Goal: Information Seeking & Learning: Compare options

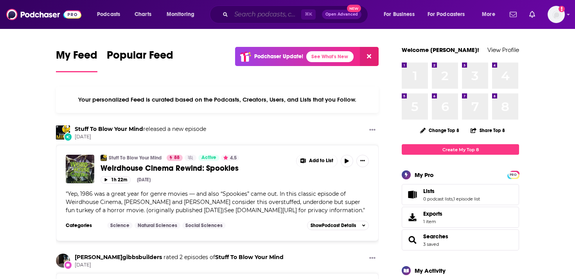
click at [251, 15] on input "Search podcasts, credits, & more..." at bounding box center [266, 14] width 70 height 13
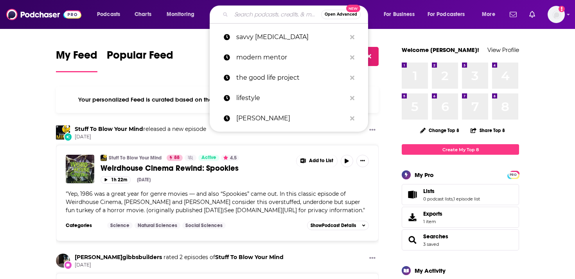
paste input "We all yearn to live a great life, but what does that actually look like and ho…"
type input "We all yearn to live a great life, but what does that actually look like and ho…"
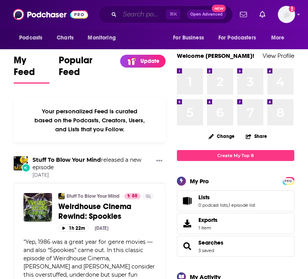
click at [146, 11] on input "Search podcasts, credits, & more..." at bounding box center [143, 14] width 46 height 13
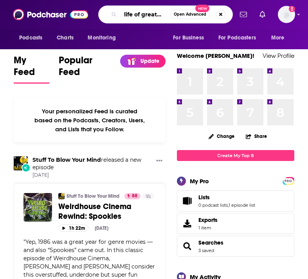
scroll to position [0, 7]
type input "a life of greatness"
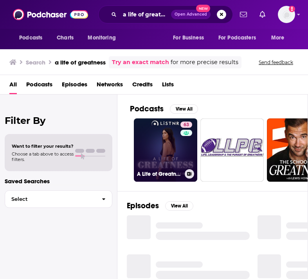
click at [146, 135] on link "63 A Life of Greatness" at bounding box center [165, 150] width 63 height 63
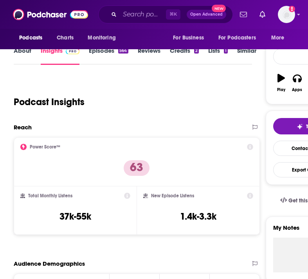
scroll to position [94, 0]
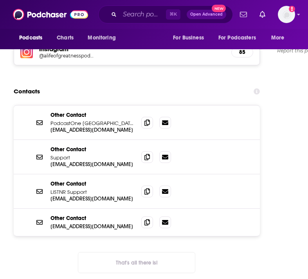
scroll to position [734, 0]
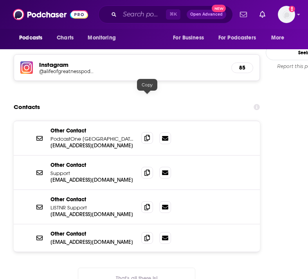
click at [144, 132] on span at bounding box center [147, 138] width 12 height 12
click at [146, 169] on icon at bounding box center [146, 172] width 5 height 6
click at [152, 201] on span at bounding box center [147, 207] width 12 height 12
click at [146, 235] on icon at bounding box center [146, 238] width 5 height 6
click at [135, 16] on input "Search podcasts, credits, & more..." at bounding box center [143, 14] width 46 height 13
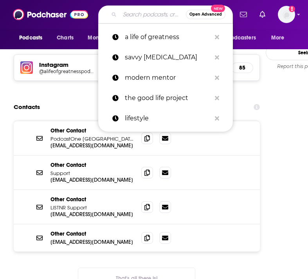
paste input "The Rise & Conquer Podcast"
type input "The Rise & Conquer Podcast"
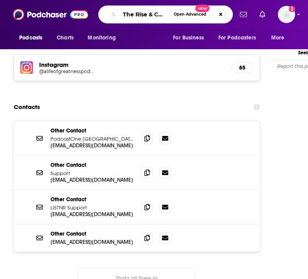
scroll to position [0, 37]
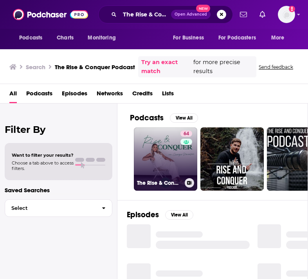
click at [163, 164] on link "64 The Rise & Conquer Podcast" at bounding box center [165, 159] width 63 height 63
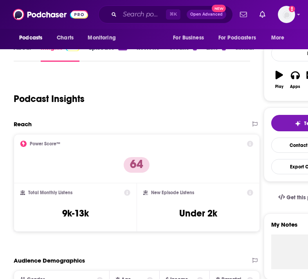
scroll to position [58, 0]
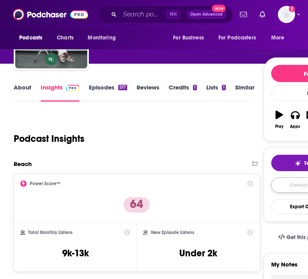
click at [295, 188] on link "Contact This Podcast" at bounding box center [312, 185] width 83 height 15
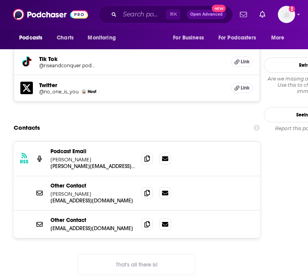
scroll to position [826, 0]
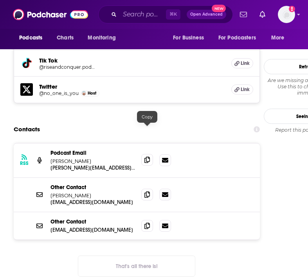
click at [150, 157] on icon at bounding box center [146, 160] width 5 height 6
click at [146, 223] on icon at bounding box center [146, 226] width 5 height 6
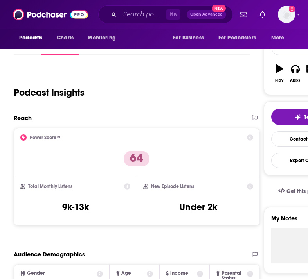
scroll to position [0, 0]
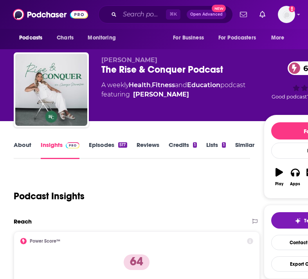
click at [26, 148] on link "About" at bounding box center [23, 150] width 18 height 18
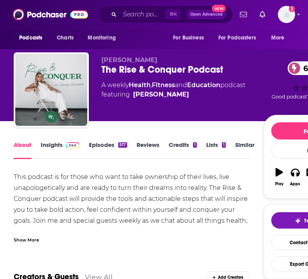
scroll to position [26, 0]
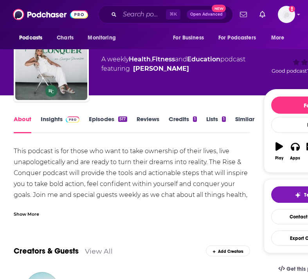
click at [36, 216] on div "Show More" at bounding box center [26, 213] width 25 height 7
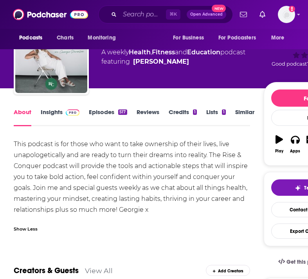
scroll to position [33, 0]
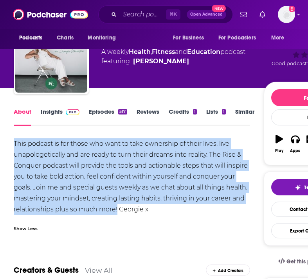
drag, startPoint x: 117, startPoint y: 210, endPoint x: 9, endPoint y: 143, distance: 127.1
copy div "This podcast is for those who want to take ownership of their lives, live unapo…"
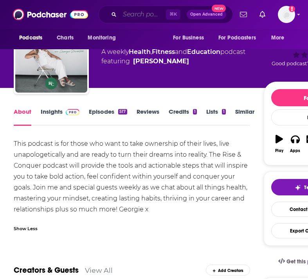
click at [136, 16] on input "Search podcasts, credits, & more..." at bounding box center [143, 14] width 46 height 13
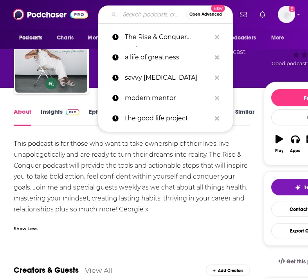
paste input "Plenty with [PERSON_NAME]"
type input "Plenty with [PERSON_NAME]"
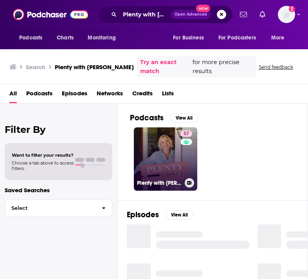
click at [170, 165] on link "57 Plenty with [PERSON_NAME]" at bounding box center [165, 159] width 63 height 63
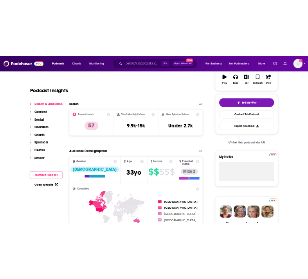
scroll to position [123, 0]
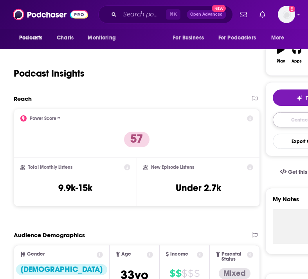
click at [295, 121] on link "Contact This Podcast" at bounding box center [314, 119] width 83 height 15
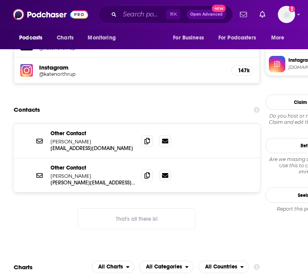
scroll to position [734, 0]
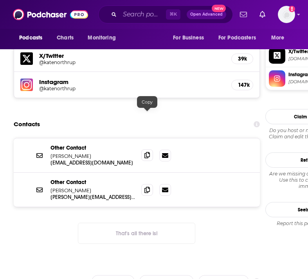
click at [148, 152] on icon at bounding box center [146, 155] width 5 height 6
click at [149, 187] on icon at bounding box center [146, 190] width 5 height 6
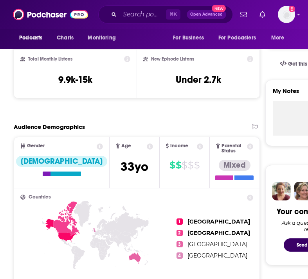
scroll to position [0, 0]
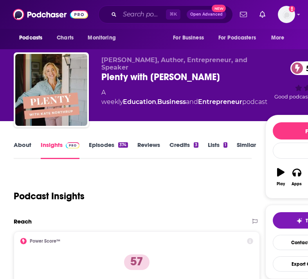
click at [28, 148] on link "About" at bounding box center [23, 150] width 18 height 18
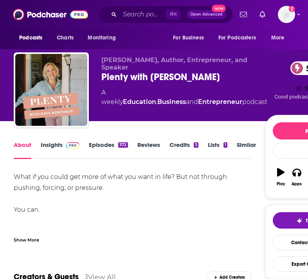
scroll to position [16, 0]
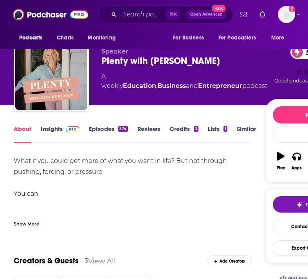
click at [27, 223] on div "Show More" at bounding box center [26, 223] width 25 height 7
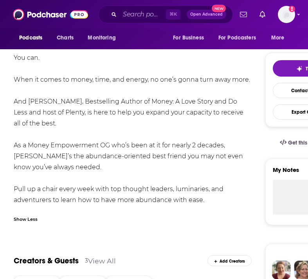
scroll to position [151, 0]
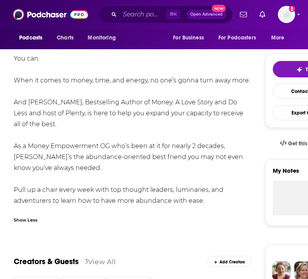
drag, startPoint x: 30, startPoint y: 105, endPoint x: 206, endPoint y: 199, distance: 200.0
click at [206, 199] on div "What if you could get more of what you want in life? But not through pushing, f…" at bounding box center [133, 113] width 238 height 186
copy div "[PERSON_NAME], Bestselling Author of Money: A Love Story and Do Less and host o…"
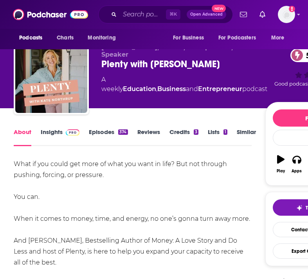
scroll to position [0, 0]
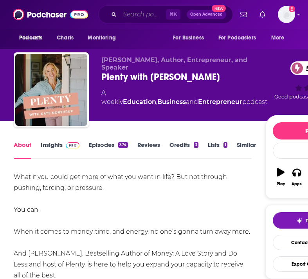
click at [133, 16] on input "Search podcasts, credits, & more..." at bounding box center [143, 14] width 46 height 13
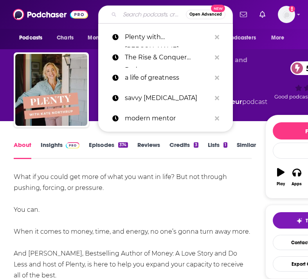
paste input "In Her Power"
type input "In Her Power"
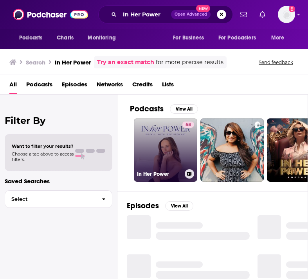
click at [184, 147] on div "58" at bounding box center [188, 146] width 12 height 48
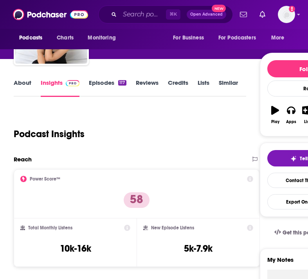
scroll to position [63, 0]
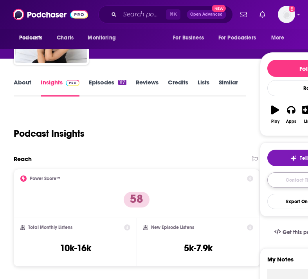
click at [292, 179] on link "Contact This Podcast" at bounding box center [308, 180] width 83 height 15
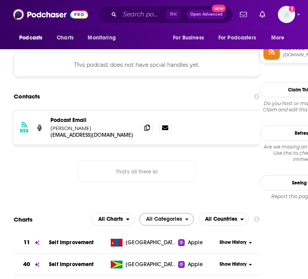
scroll to position [581, 0]
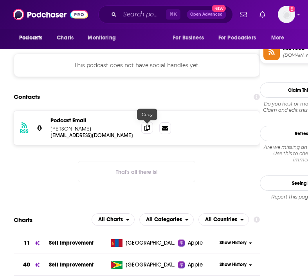
click at [146, 128] on icon at bounding box center [146, 128] width 5 height 6
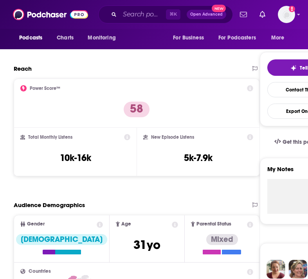
scroll to position [0, 0]
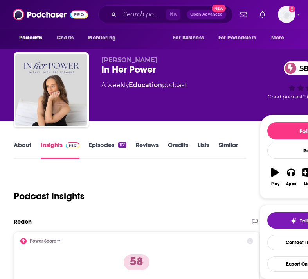
click at [21, 149] on link "About" at bounding box center [23, 150] width 18 height 18
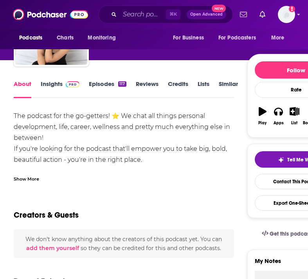
scroll to position [61, 0]
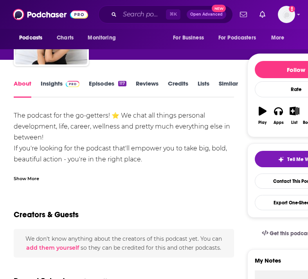
click at [36, 177] on div "Show More" at bounding box center [26, 178] width 25 height 7
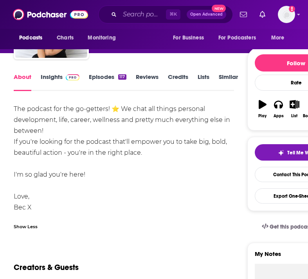
scroll to position [69, 0]
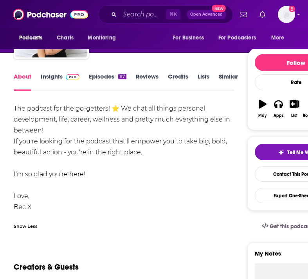
drag, startPoint x: 152, startPoint y: 157, endPoint x: 9, endPoint y: 112, distance: 149.8
copy div "The podcast for the go-getters! ⭐️ We chat all things personal development, lif…"
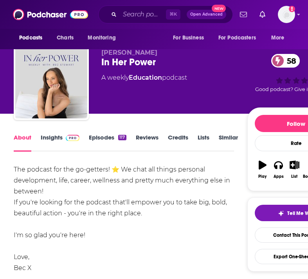
scroll to position [0, 0]
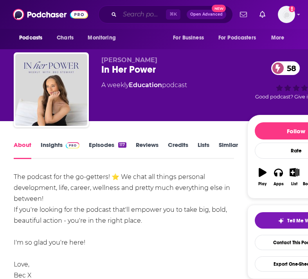
click at [139, 16] on input "Search podcasts, credits, & more..." at bounding box center [143, 14] width 46 height 13
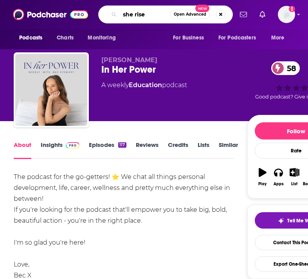
type input "she rises"
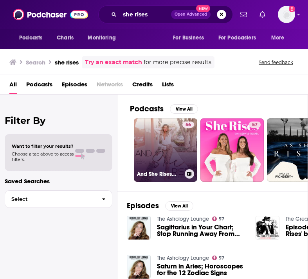
click at [167, 143] on link "56 And She Rises…" at bounding box center [165, 150] width 63 height 63
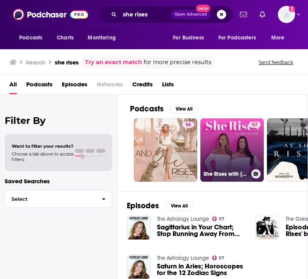
click at [222, 139] on link "57 She Rises with [PERSON_NAME] & [PERSON_NAME]" at bounding box center [231, 150] width 63 height 63
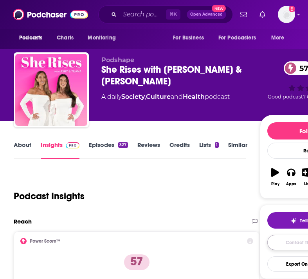
click at [292, 242] on link "Contact This Podcast" at bounding box center [308, 242] width 83 height 15
click at [130, 18] on input "Search podcasts, credits, & more..." at bounding box center [143, 14] width 46 height 13
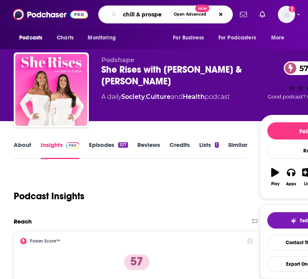
type input "chill & prosper"
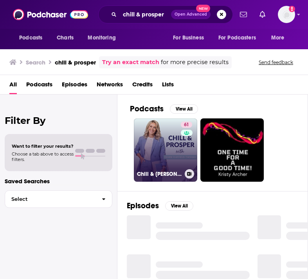
click at [164, 141] on link "61 Chill & [PERSON_NAME] with [PERSON_NAME]" at bounding box center [165, 150] width 63 height 63
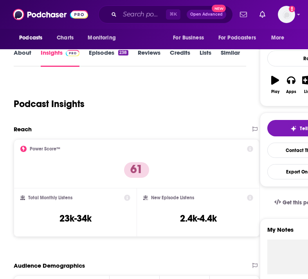
scroll to position [94, 0]
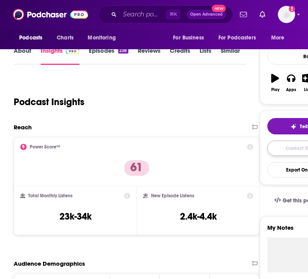
click at [285, 148] on link "Contact This Podcast" at bounding box center [308, 148] width 83 height 15
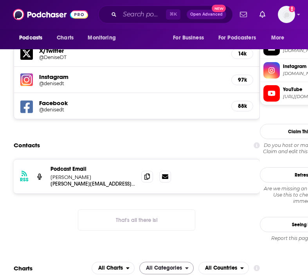
scroll to position [765, 0]
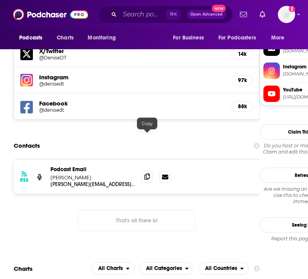
click at [146, 174] on icon at bounding box center [146, 177] width 5 height 6
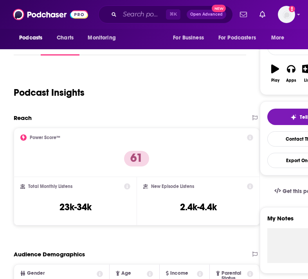
scroll to position [52, 0]
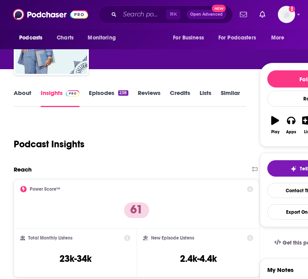
click at [20, 92] on link "About" at bounding box center [23, 98] width 18 height 18
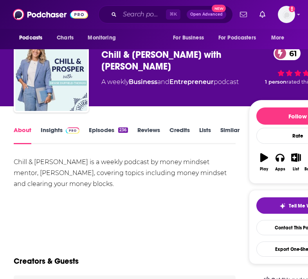
scroll to position [15, 0]
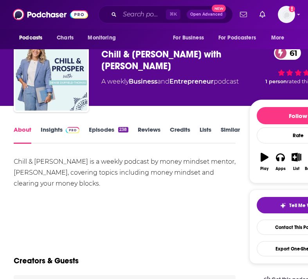
drag, startPoint x: 114, startPoint y: 187, endPoint x: 17, endPoint y: 164, distance: 99.1
click at [17, 164] on div "Chill & [PERSON_NAME] is a weekly podcast by money mindset mentor, [PERSON_NAME…" at bounding box center [125, 173] width 222 height 33
drag, startPoint x: 112, startPoint y: 184, endPoint x: 12, endPoint y: 165, distance: 101.1
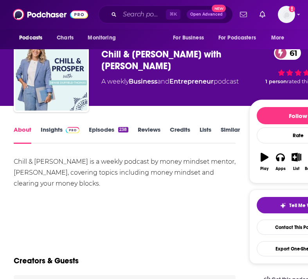
copy div "Chill & [PERSON_NAME] is a weekly podcast by money mindset mentor, [PERSON_NAME…"
click at [136, 14] on input "Search podcasts, credits, & more..." at bounding box center [143, 14] width 46 height 13
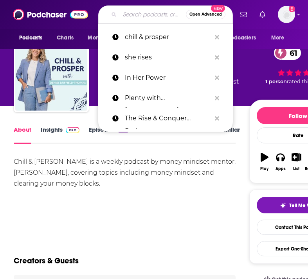
paste input "The Marie Forleo Podcast"
type input "The Marie Forleo Podcast"
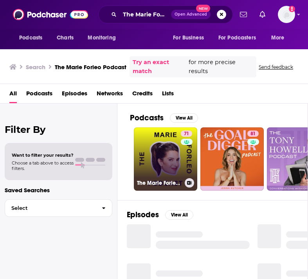
click at [159, 167] on link "71 The [PERSON_NAME] Podcast" at bounding box center [165, 159] width 63 height 63
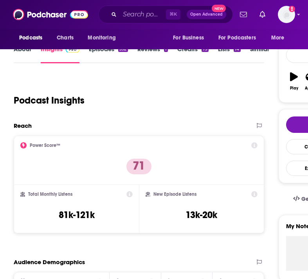
scroll to position [96, 0]
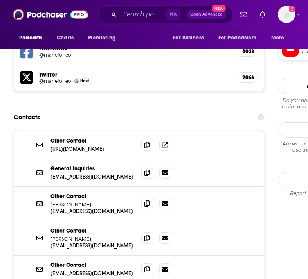
scroll to position [812, 0]
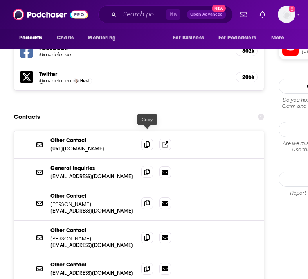
click at [144, 166] on span at bounding box center [147, 172] width 12 height 12
click at [148, 234] on icon at bounding box center [146, 237] width 5 height 6
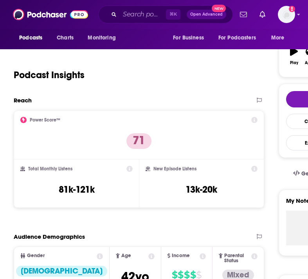
scroll to position [0, 0]
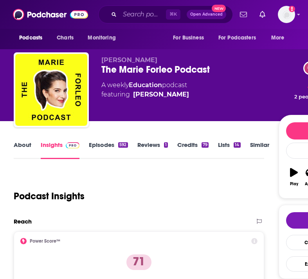
click at [28, 149] on link "About" at bounding box center [23, 150] width 18 height 18
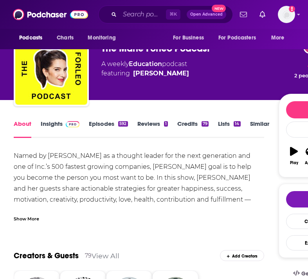
scroll to position [22, 0]
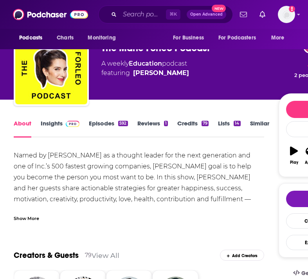
click at [32, 219] on div "Show More" at bounding box center [26, 218] width 25 height 7
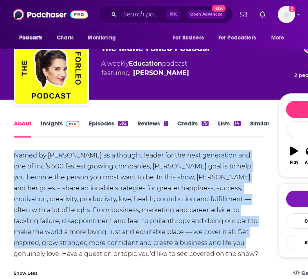
drag, startPoint x: 166, startPoint y: 245, endPoint x: 15, endPoint y: 154, distance: 175.8
click at [15, 153] on div "Named by [PERSON_NAME] as a thought leader for the next generation and one of I…" at bounding box center [139, 210] width 250 height 121
copy div "Named by [PERSON_NAME] as a thought leader for the next generation and one of I…"
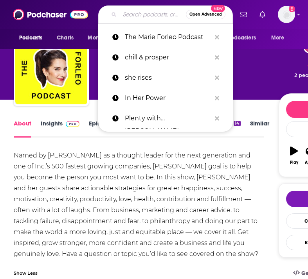
click at [139, 16] on input "Search podcasts, credits, & more..." at bounding box center [153, 14] width 66 height 13
paste input "The [PERSON_NAME] Show"
type input "The [PERSON_NAME] Show"
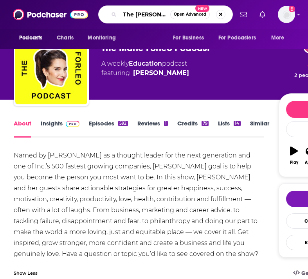
scroll to position [0, 15]
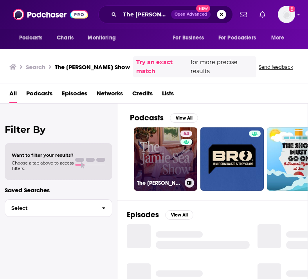
click at [173, 153] on link "54 The [PERSON_NAME] Show" at bounding box center [165, 159] width 63 height 63
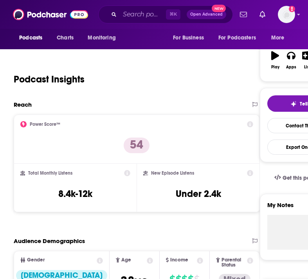
scroll to position [122, 0]
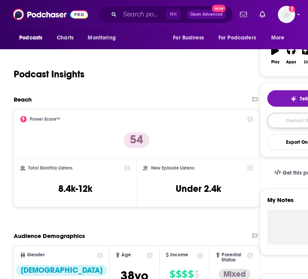
click at [294, 125] on link "Contact This Podcast" at bounding box center [308, 120] width 83 height 15
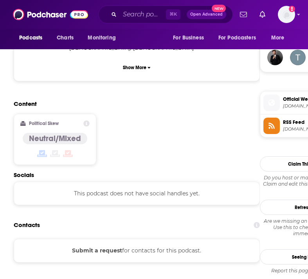
scroll to position [569, 0]
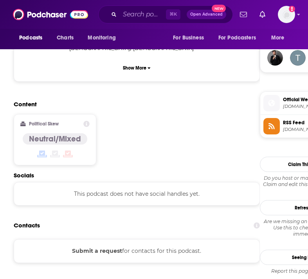
click at [147, 141] on div "Content Political Skew Neutral/Mixed" at bounding box center [137, 136] width 246 height 71
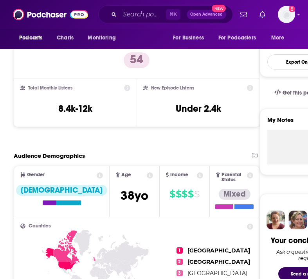
scroll to position [0, 0]
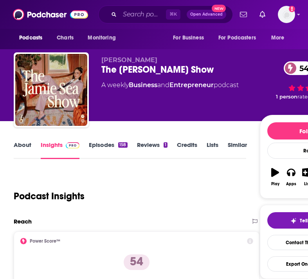
click at [22, 151] on link "About" at bounding box center [23, 150] width 18 height 18
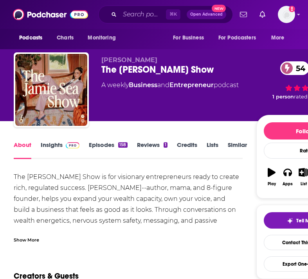
click at [31, 243] on div "Show More" at bounding box center [26, 239] width 25 height 7
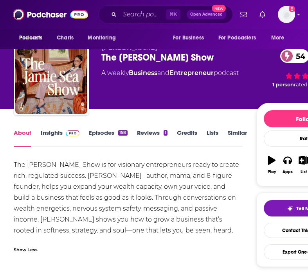
scroll to position [13, 0]
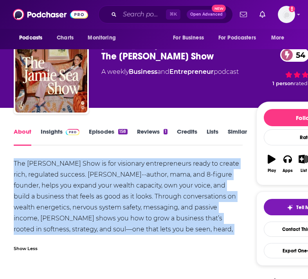
drag, startPoint x: 208, startPoint y: 232, endPoint x: 13, endPoint y: 166, distance: 205.2
copy div "The [PERSON_NAME] Show is for visionary entrepreneurs ready to create rich, reg…"
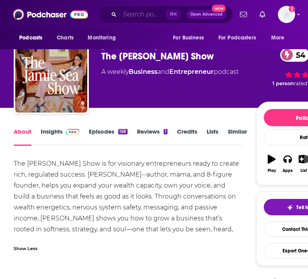
click at [142, 18] on input "Search podcasts, credits, & more..." at bounding box center [143, 14] width 46 height 13
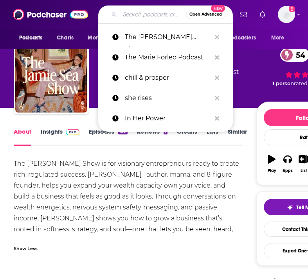
paste input "Transform"
type input "Transform"
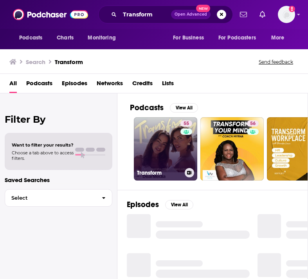
click at [169, 141] on link "55 Transform" at bounding box center [165, 148] width 63 height 63
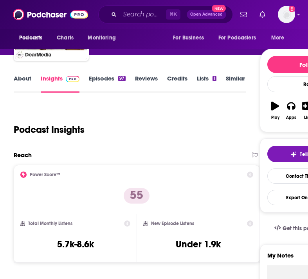
scroll to position [113, 0]
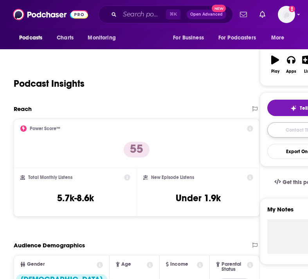
click at [297, 130] on link "Contact This Podcast" at bounding box center [308, 130] width 83 height 15
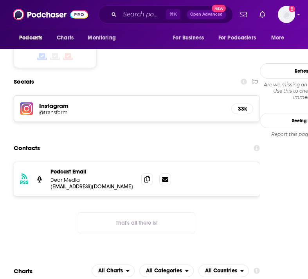
scroll to position [665, 0]
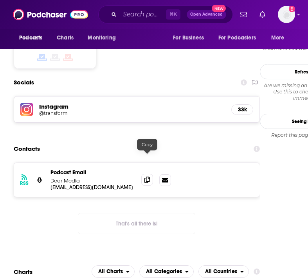
click at [151, 174] on span at bounding box center [147, 180] width 12 height 12
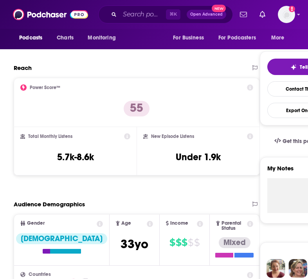
scroll to position [0, 0]
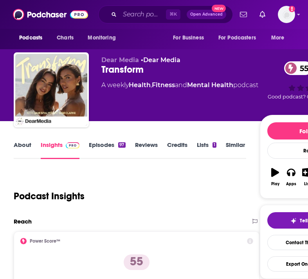
click at [23, 143] on link "About" at bounding box center [23, 150] width 18 height 18
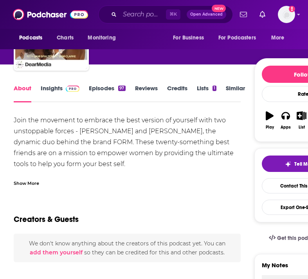
scroll to position [64, 0]
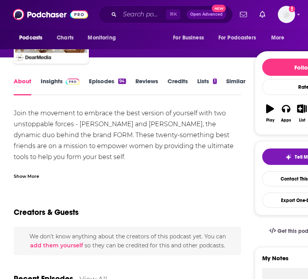
click at [31, 175] on div "Show More" at bounding box center [26, 175] width 25 height 7
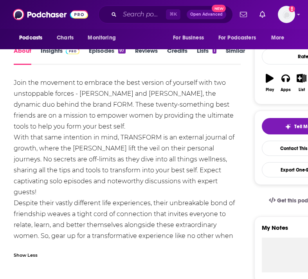
scroll to position [98, 0]
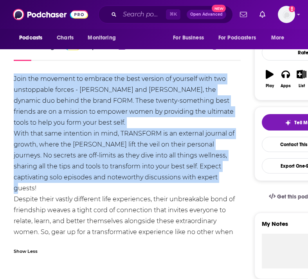
drag, startPoint x: 197, startPoint y: 178, endPoint x: 15, endPoint y: 80, distance: 206.1
click at [15, 80] on div "Join the movement to embrace the best version of yourself with two unstoppable …" at bounding box center [127, 161] width 227 height 175
copy div "Join the movement to embrace the best version of yourself with two unstoppable …"
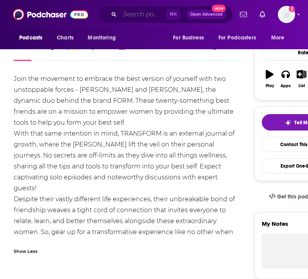
click at [129, 16] on input "Search podcasts, credits, & more..." at bounding box center [143, 14] width 46 height 13
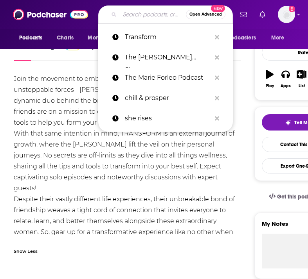
paste input "Not Alone"
type input "Not Alone"
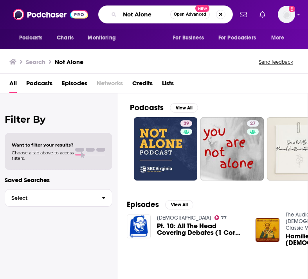
click at [161, 16] on input "Not Alone" at bounding box center [145, 14] width 50 height 13
type input "Not Alone [PERSON_NAME]"
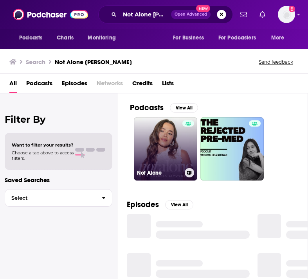
click at [176, 153] on link "Not Alone" at bounding box center [165, 148] width 63 height 63
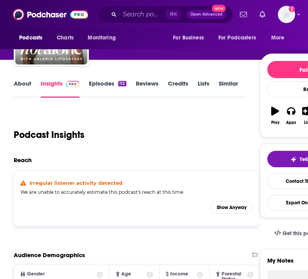
scroll to position [80, 0]
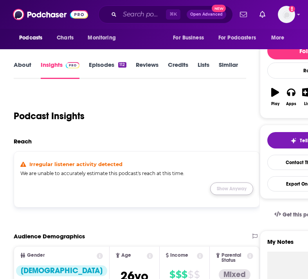
click at [233, 190] on button "Show Anyway" at bounding box center [231, 189] width 43 height 13
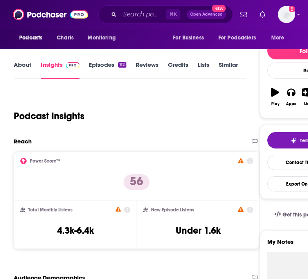
click at [199, 122] on div "Podcast Insights" at bounding box center [127, 112] width 226 height 40
click at [284, 162] on link "Contact This Podcast" at bounding box center [308, 162] width 83 height 15
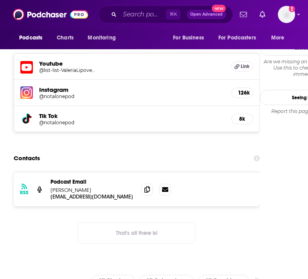
scroll to position [735, 0]
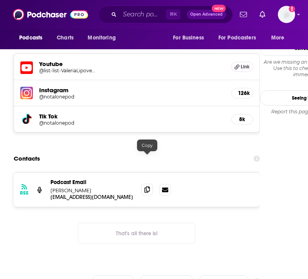
click at [149, 187] on icon at bounding box center [146, 190] width 5 height 6
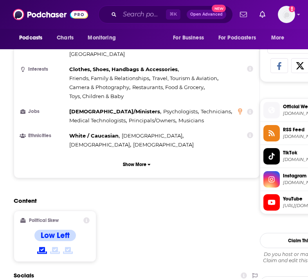
scroll to position [0, 0]
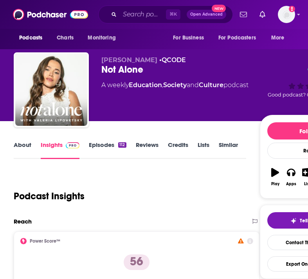
click at [25, 144] on link "About" at bounding box center [23, 150] width 18 height 18
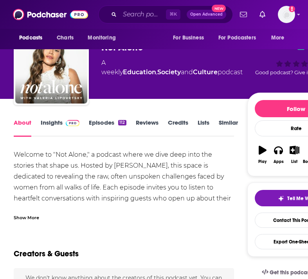
scroll to position [23, 0]
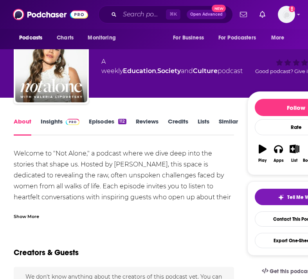
click at [23, 220] on div "Show More" at bounding box center [26, 216] width 25 height 7
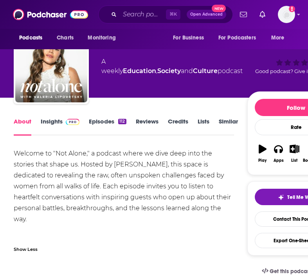
scroll to position [40, 0]
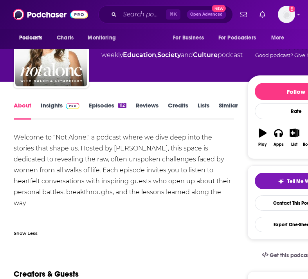
drag, startPoint x: 202, startPoint y: 197, endPoint x: 16, endPoint y: 141, distance: 194.3
click at [16, 141] on div "Welcome to "Not Alone," a podcast where we dive deep into the stories that shap…" at bounding box center [124, 181] width 220 height 99
copy div "Welcome to "Not Alone," a podcast where we dive deep into the stories that shap…"
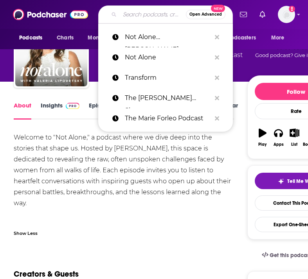
click at [139, 14] on input "Search podcasts, credits, & more..." at bounding box center [153, 14] width 66 height 13
paste input "Beyond the Mat"
type input "Beyond the Mat"
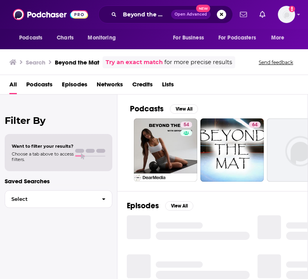
click at [173, 141] on link "54" at bounding box center [165, 150] width 63 height 63
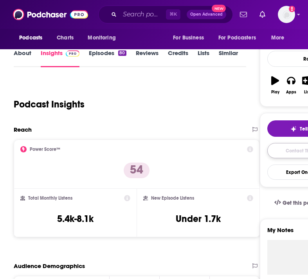
click at [291, 153] on link "Contact This Podcast" at bounding box center [308, 150] width 83 height 15
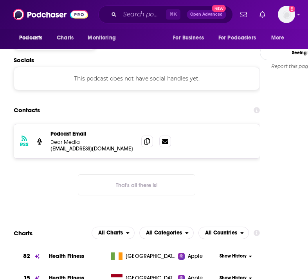
scroll to position [683, 0]
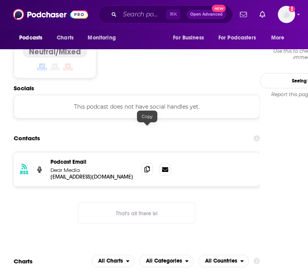
click at [148, 166] on icon at bounding box center [146, 169] width 5 height 6
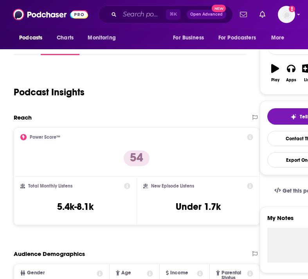
scroll to position [0, 0]
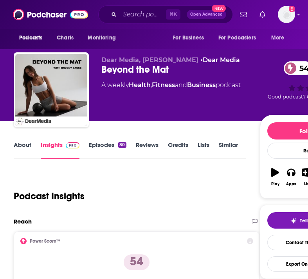
click at [19, 143] on link "About" at bounding box center [23, 150] width 18 height 18
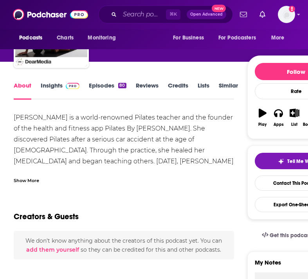
click at [35, 181] on div "Show More" at bounding box center [26, 180] width 25 height 7
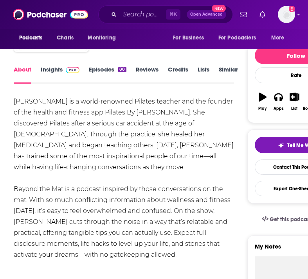
scroll to position [76, 0]
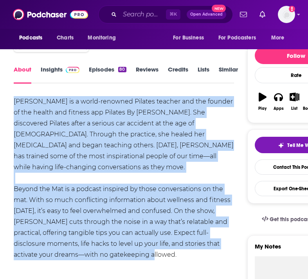
drag, startPoint x: 95, startPoint y: 247, endPoint x: 14, endPoint y: 102, distance: 165.8
click at [14, 101] on div "[PERSON_NAME] is a world-renowned Pilates teacher and the founder of the health…" at bounding box center [124, 189] width 220 height 186
copy div "[PERSON_NAME] is a world-renowned Pilates teacher and the founder of the health…"
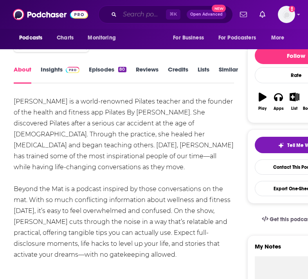
click at [137, 16] on input "Search podcasts, credits, & more..." at bounding box center [143, 14] width 46 height 13
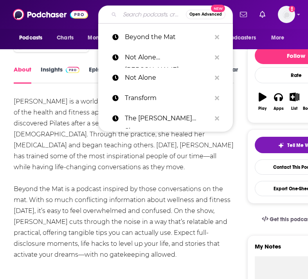
paste input "The Sakara Life Podcast"
type input "The Sakara Life Podcast"
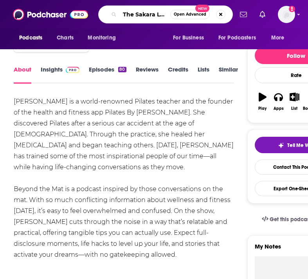
scroll to position [0, 25]
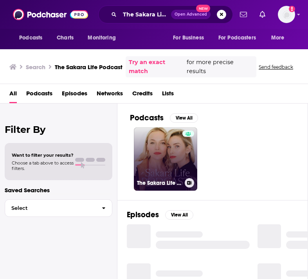
click at [151, 165] on link "The Sakara Life Podcast" at bounding box center [165, 159] width 63 height 63
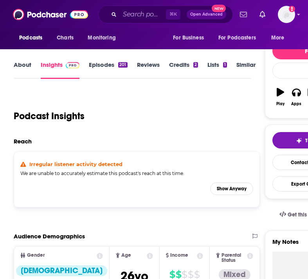
scroll to position [106, 0]
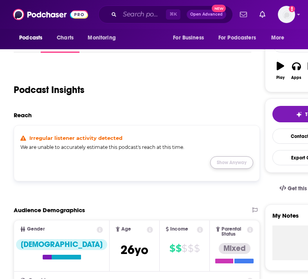
click at [232, 167] on button "Show Anyway" at bounding box center [231, 163] width 43 height 13
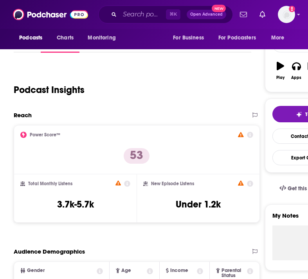
click at [193, 105] on div "Podcast Insights" at bounding box center [129, 85] width 231 height 40
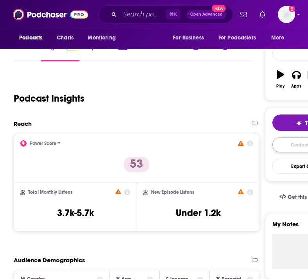
click at [300, 147] on link "Contact This Podcast" at bounding box center [313, 144] width 83 height 15
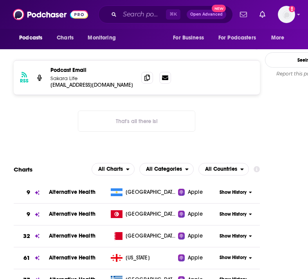
scroll to position [763, 0]
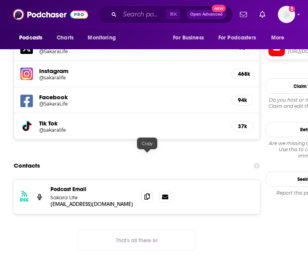
click at [145, 194] on icon at bounding box center [146, 197] width 5 height 6
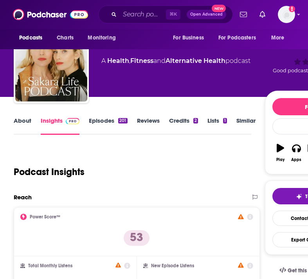
scroll to position [0, 0]
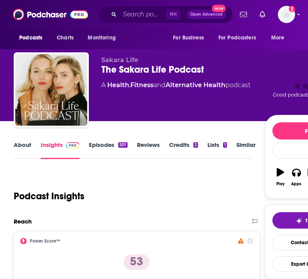
click at [27, 147] on link "About" at bounding box center [23, 150] width 18 height 18
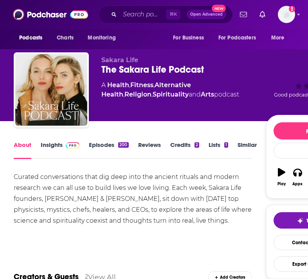
scroll to position [40, 0]
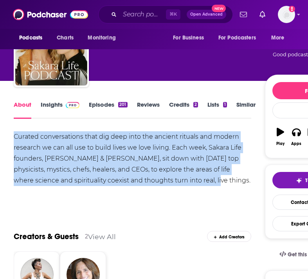
drag, startPoint x: 196, startPoint y: 181, endPoint x: 14, endPoint y: 134, distance: 187.6
click at [14, 134] on div "Curated conversations that dig deep into the ancient rituals and modern researc…" at bounding box center [132, 159] width 237 height 55
copy div "Curated conversations that dig deep into the ancient rituals and modern researc…"
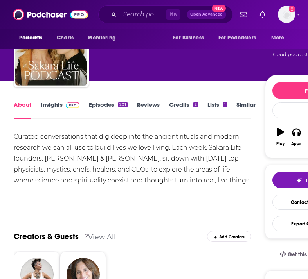
click at [144, 22] on div "⌘ K Open Advanced New" at bounding box center [165, 14] width 135 height 18
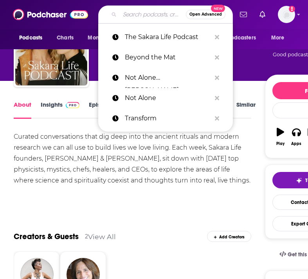
click at [144, 15] on input "Search podcasts, credits, & more..." at bounding box center [153, 14] width 66 height 13
paste input "Everything is the Best"
type input "Everything is the Best"
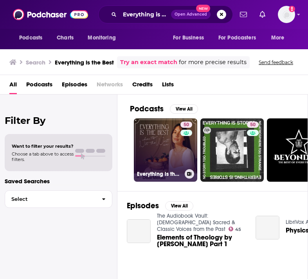
click at [177, 160] on link "50 Everything is the Best" at bounding box center [165, 150] width 63 height 63
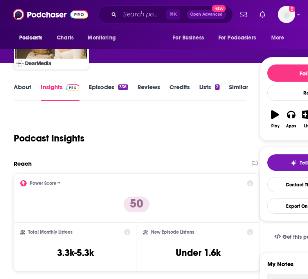
scroll to position [58, 0]
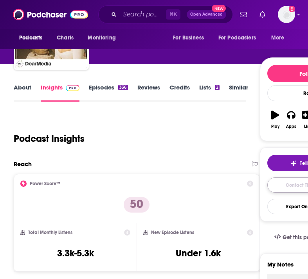
click at [287, 185] on link "Contact This Podcast" at bounding box center [308, 185] width 83 height 15
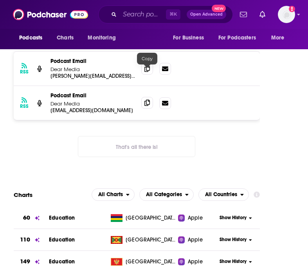
click at [148, 100] on icon at bounding box center [146, 103] width 5 height 6
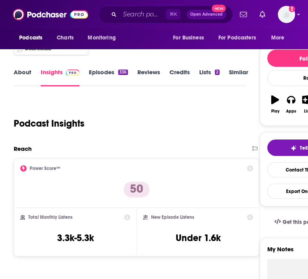
scroll to position [0, 0]
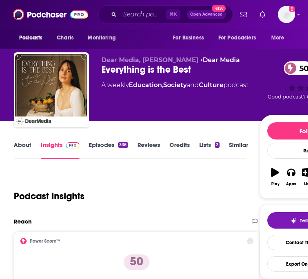
click at [22, 145] on link "About" at bounding box center [23, 150] width 18 height 18
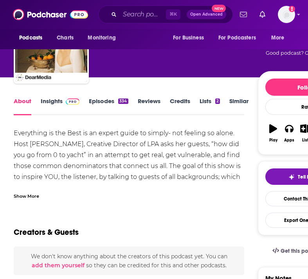
scroll to position [47, 0]
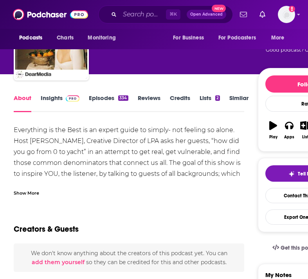
click at [35, 188] on div "Show More" at bounding box center [129, 190] width 231 height 13
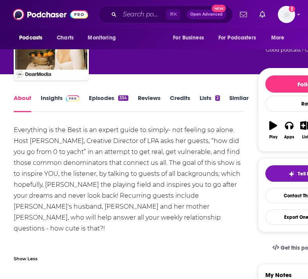
scroll to position [67, 0]
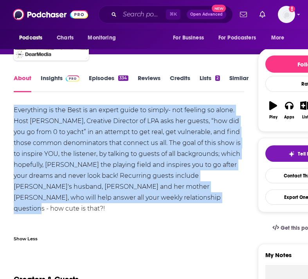
drag, startPoint x: 157, startPoint y: 199, endPoint x: 12, endPoint y: 114, distance: 167.9
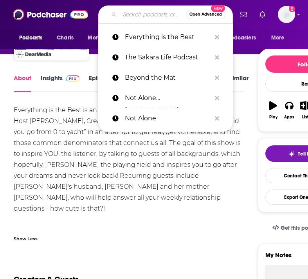
click at [144, 14] on input "Search podcasts, credits, & more..." at bounding box center [153, 14] width 66 height 13
paste input "Hot Smart Rich"
type input "Hot Smart Rich"
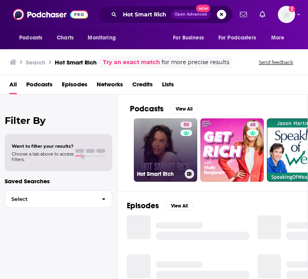
click at [168, 142] on link "50 Hot Smart Rich" at bounding box center [165, 150] width 63 height 63
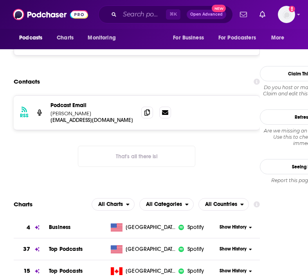
scroll to position [667, 0]
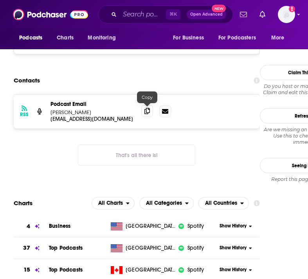
click at [148, 113] on icon at bounding box center [146, 111] width 5 height 6
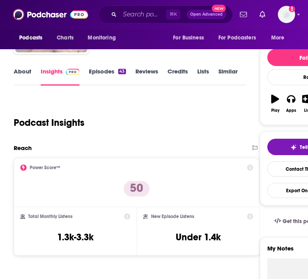
scroll to position [0, 0]
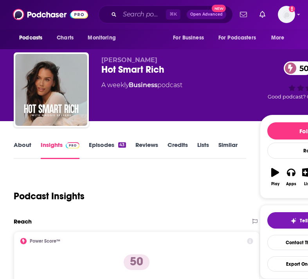
click at [25, 144] on link "About" at bounding box center [23, 150] width 18 height 18
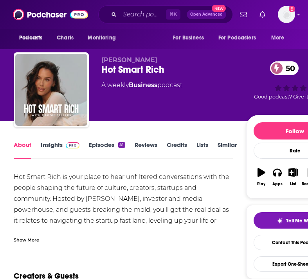
scroll to position [38, 0]
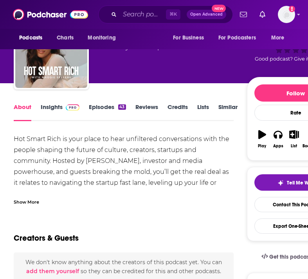
click at [34, 202] on div "Show More" at bounding box center [26, 201] width 25 height 7
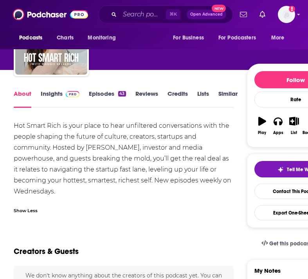
scroll to position [52, 0]
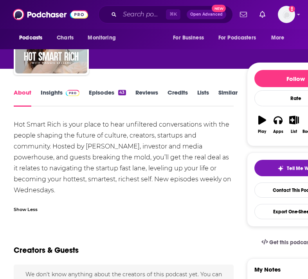
drag, startPoint x: 74, startPoint y: 195, endPoint x: 16, endPoint y: 126, distance: 90.3
click at [16, 126] on div "Hot Smart Rich is your place to hear unfiltered conversations with the people s…" at bounding box center [124, 157] width 220 height 77
click at [133, 15] on input "Search podcasts, credits, & more..." at bounding box center [143, 14] width 46 height 13
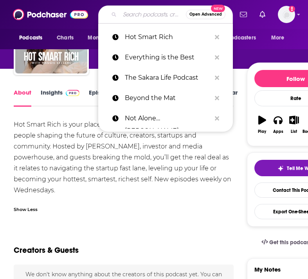
paste input "Untraditionally Lala"
type input "Untraditionally Lala"
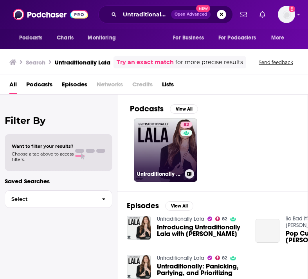
click at [179, 157] on link "82 Untraditionally Lala" at bounding box center [165, 150] width 63 height 63
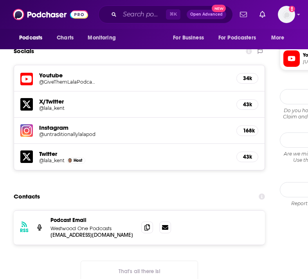
scroll to position [710, 0]
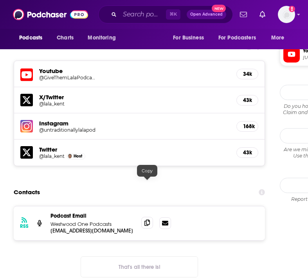
click at [145, 220] on icon at bounding box center [146, 223] width 5 height 6
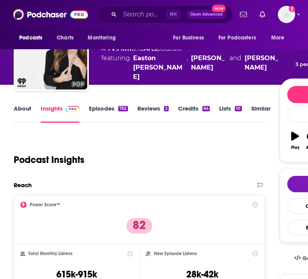
scroll to position [0, 0]
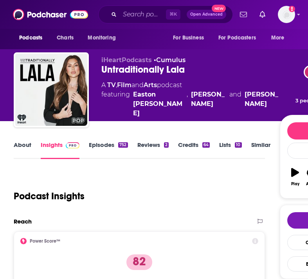
click at [19, 149] on link "About" at bounding box center [23, 150] width 18 height 18
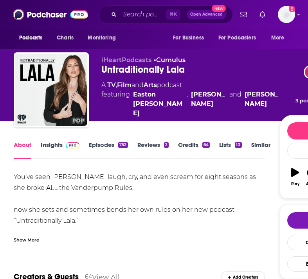
scroll to position [34, 0]
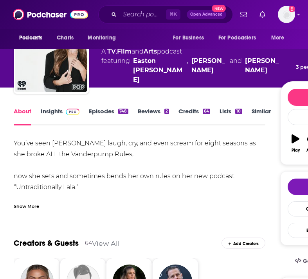
click at [29, 204] on div "Show More" at bounding box center [26, 205] width 25 height 7
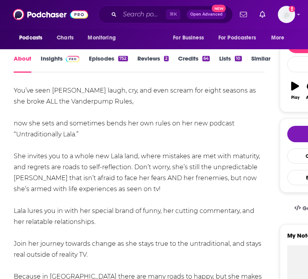
scroll to position [101, 0]
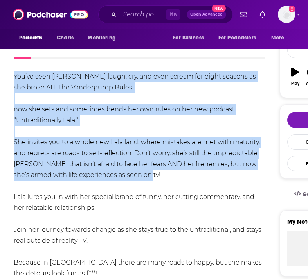
drag, startPoint x: 151, startPoint y: 175, endPoint x: 13, endPoint y: 79, distance: 168.7
click at [100, 137] on div "You’ve seen [PERSON_NAME] laugh, cry, and even scream for eight seasons as she …" at bounding box center [139, 186] width 251 height 230
